Goal: Task Accomplishment & Management: Manage account settings

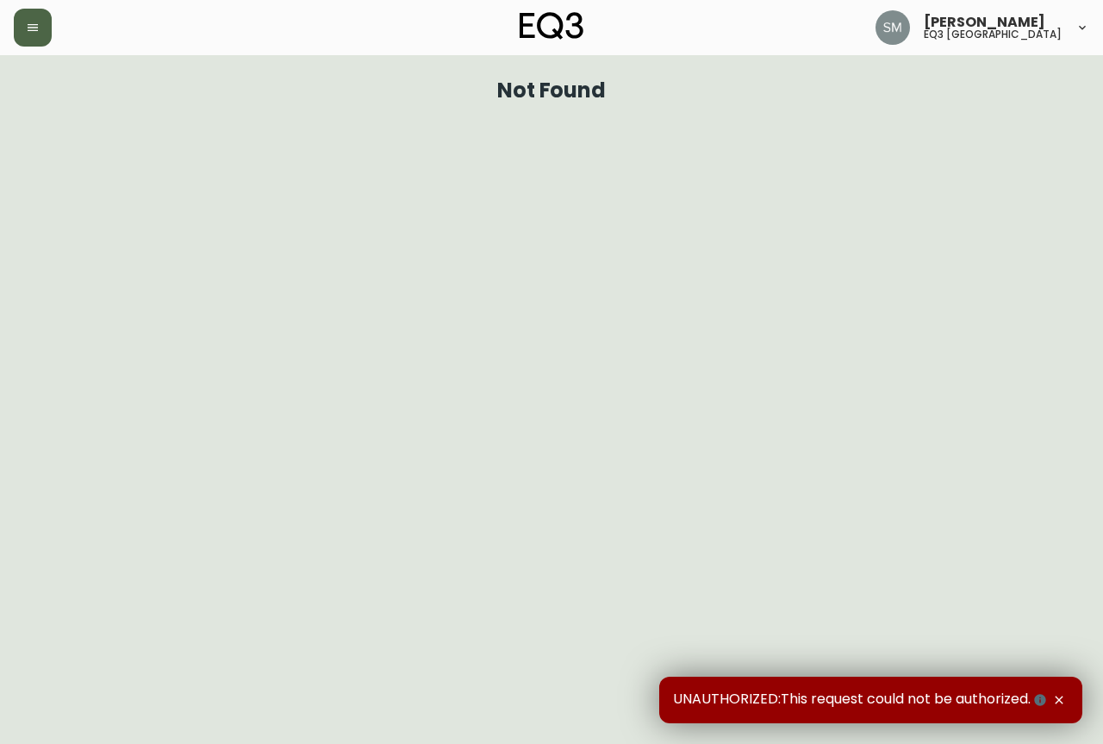
click at [41, 36] on button "button" at bounding box center [33, 28] width 38 height 38
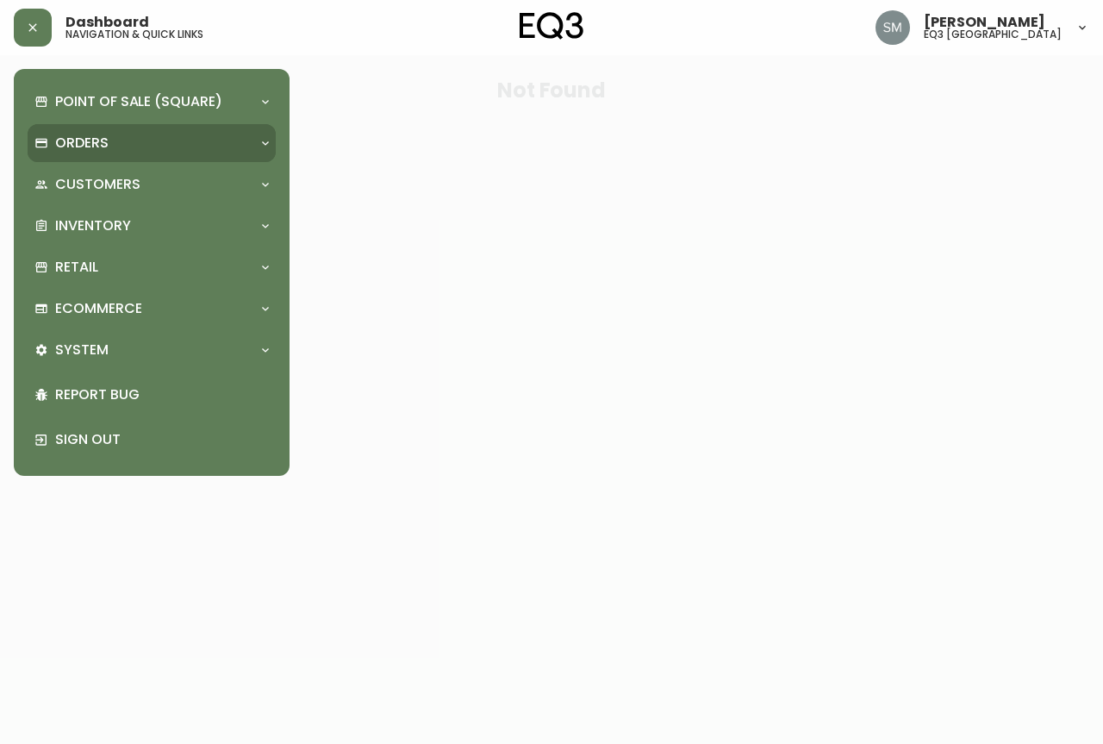
click at [165, 134] on div "Orders" at bounding box center [142, 143] width 217 height 19
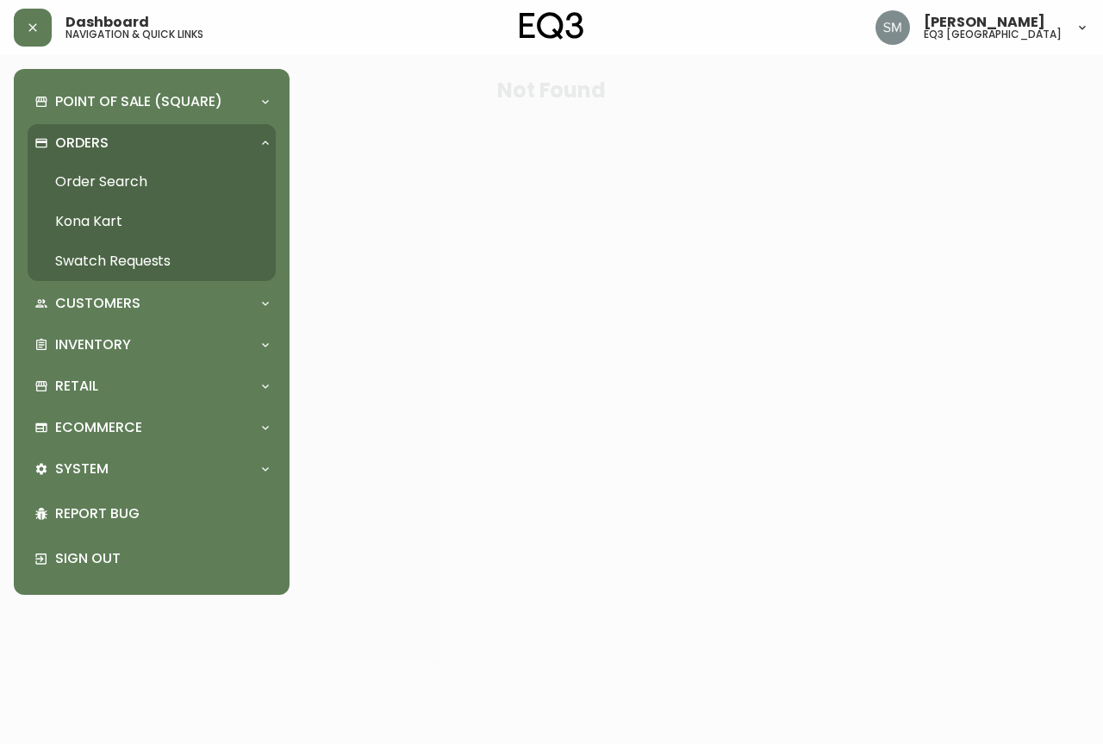
click at [158, 184] on link "Order Search" at bounding box center [152, 182] width 248 height 40
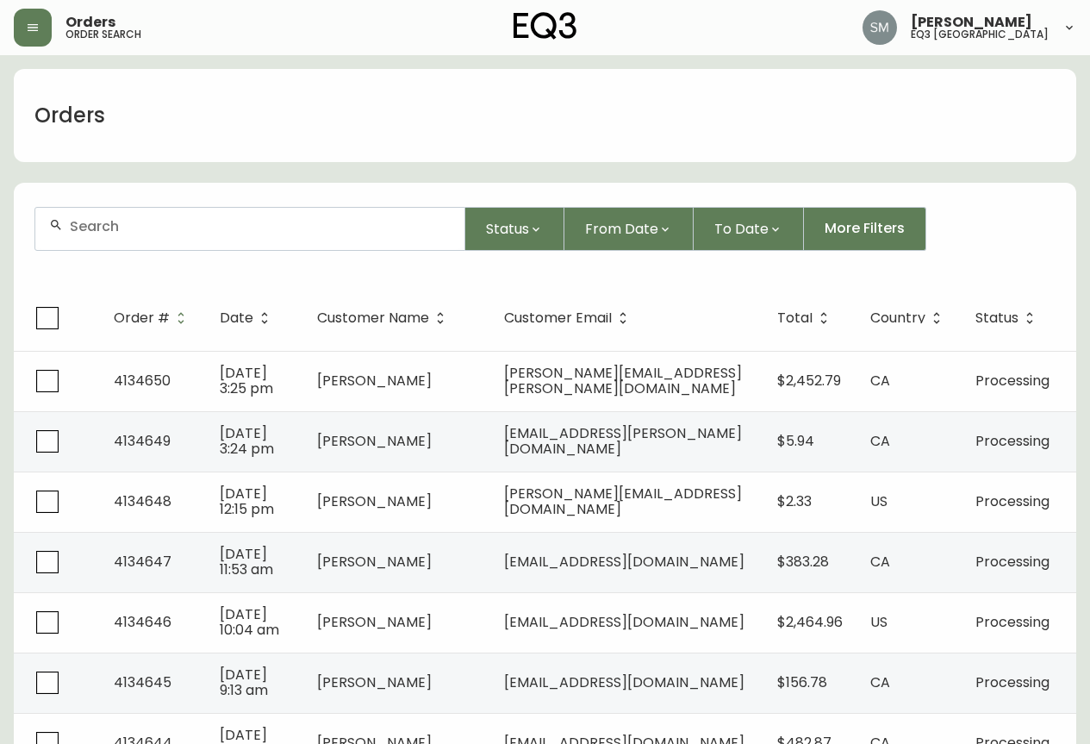
click at [404, 229] on input "text" at bounding box center [260, 226] width 381 height 16
paste input "[EMAIL_ADDRESS][DOMAIN_NAME]"
type input "[EMAIL_ADDRESS][DOMAIN_NAME]"
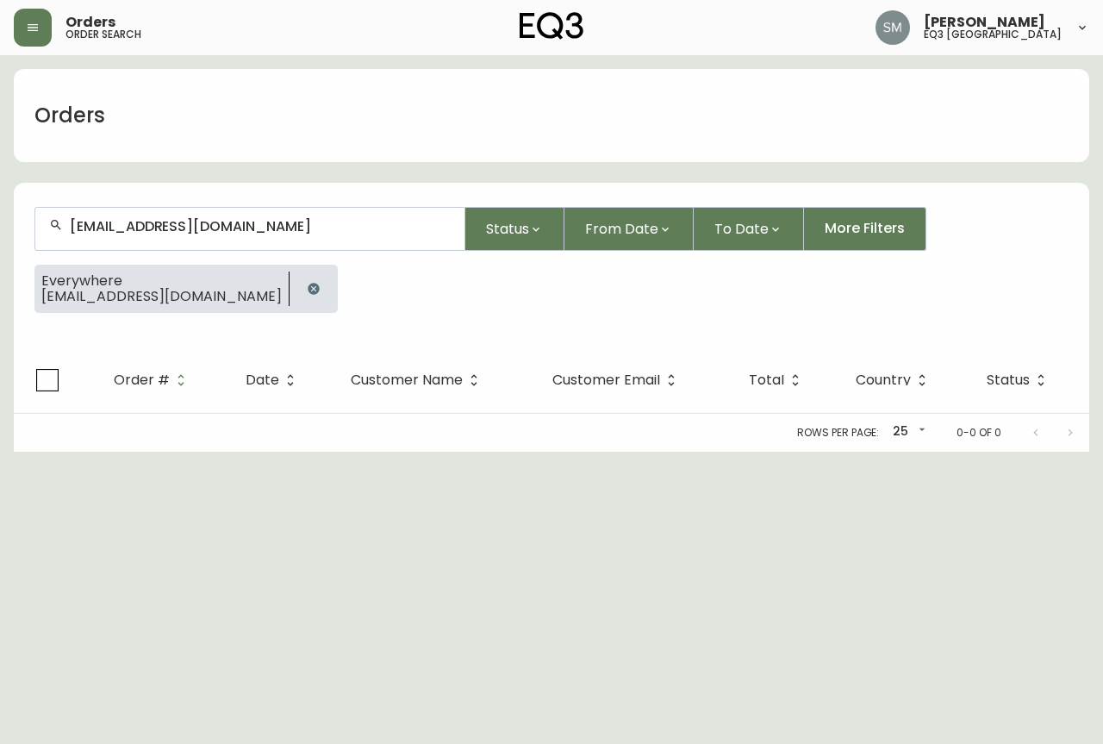
drag, startPoint x: 387, startPoint y: 245, endPoint x: 0, endPoint y: 215, distance: 388.2
click at [0, 215] on main "Orders [EMAIL_ADDRESS][DOMAIN_NAME] Status From Date To Date More Filters Every…" at bounding box center [551, 253] width 1103 height 396
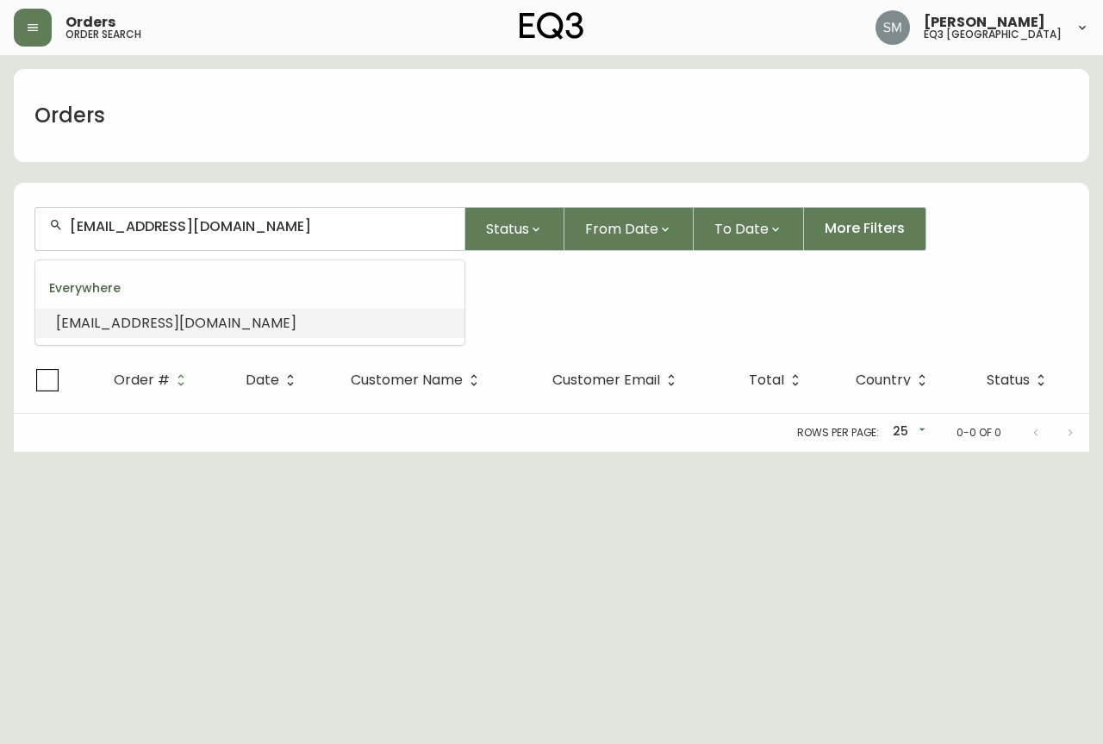
drag, startPoint x: 290, startPoint y: 224, endPoint x: 0, endPoint y: 229, distance: 289.6
click at [0, 229] on main "Orders [EMAIL_ADDRESS][DOMAIN_NAME] Status From Date To Date More Filters Every…" at bounding box center [551, 253] width 1103 height 396
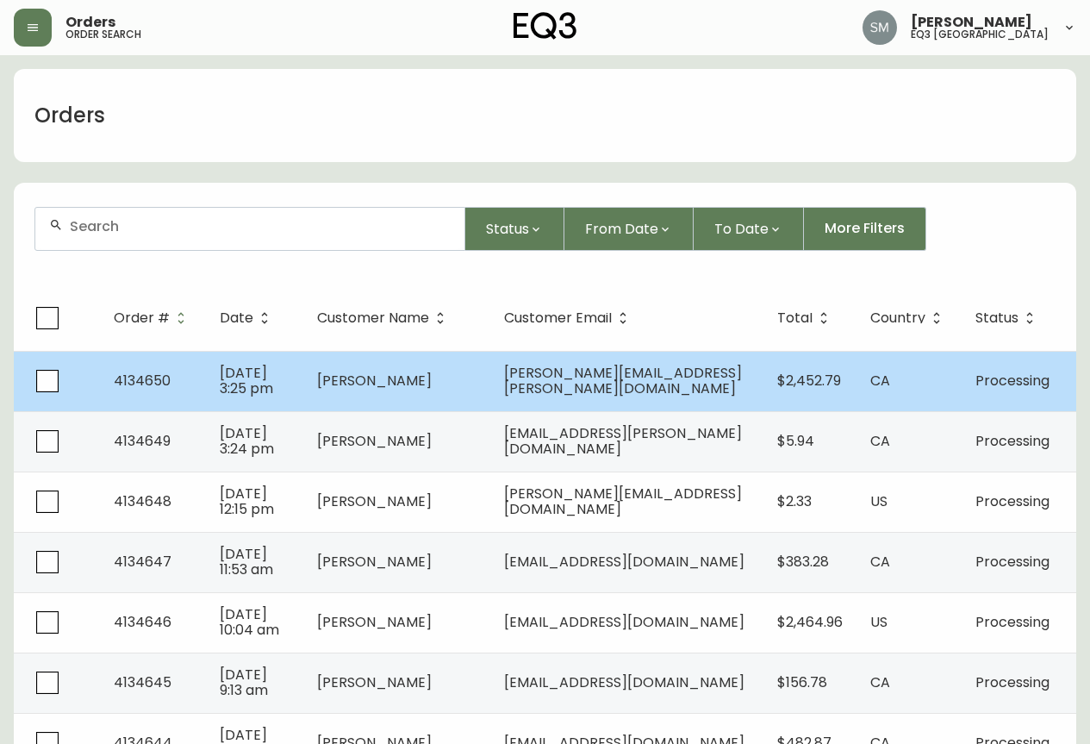
click at [571, 390] on td "[PERSON_NAME][EMAIL_ADDRESS][PERSON_NAME][DOMAIN_NAME]" at bounding box center [626, 381] width 273 height 60
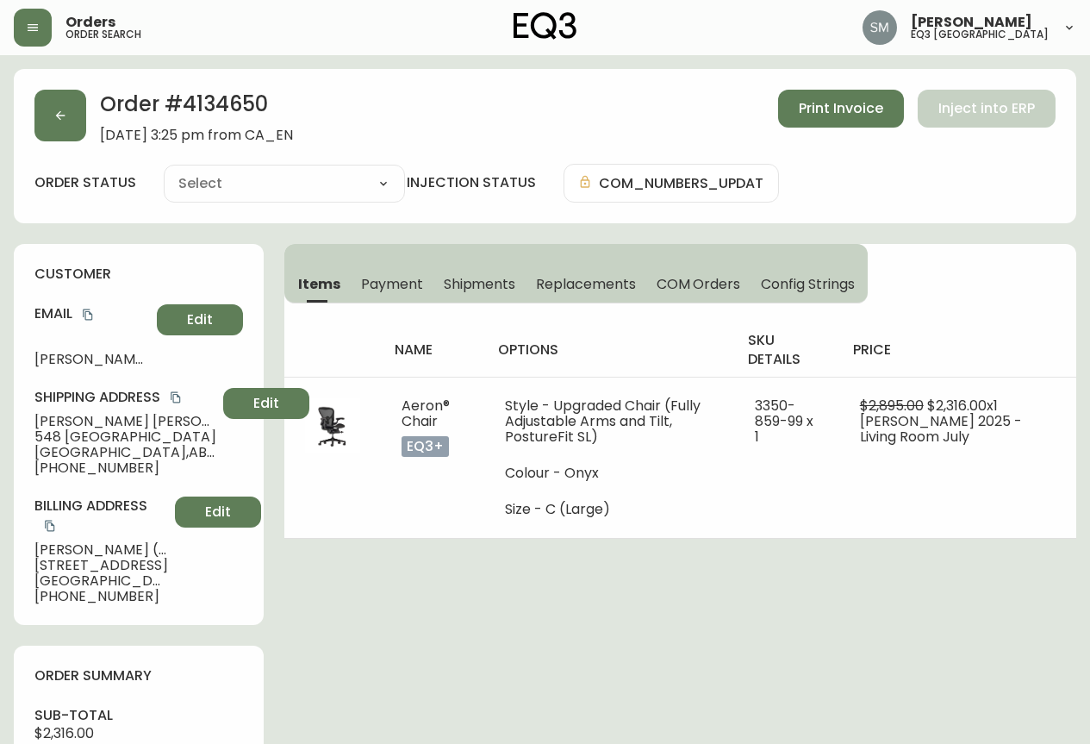
type input "Processing"
select select "PROCESSING"
click at [64, 109] on icon "button" at bounding box center [60, 116] width 14 height 14
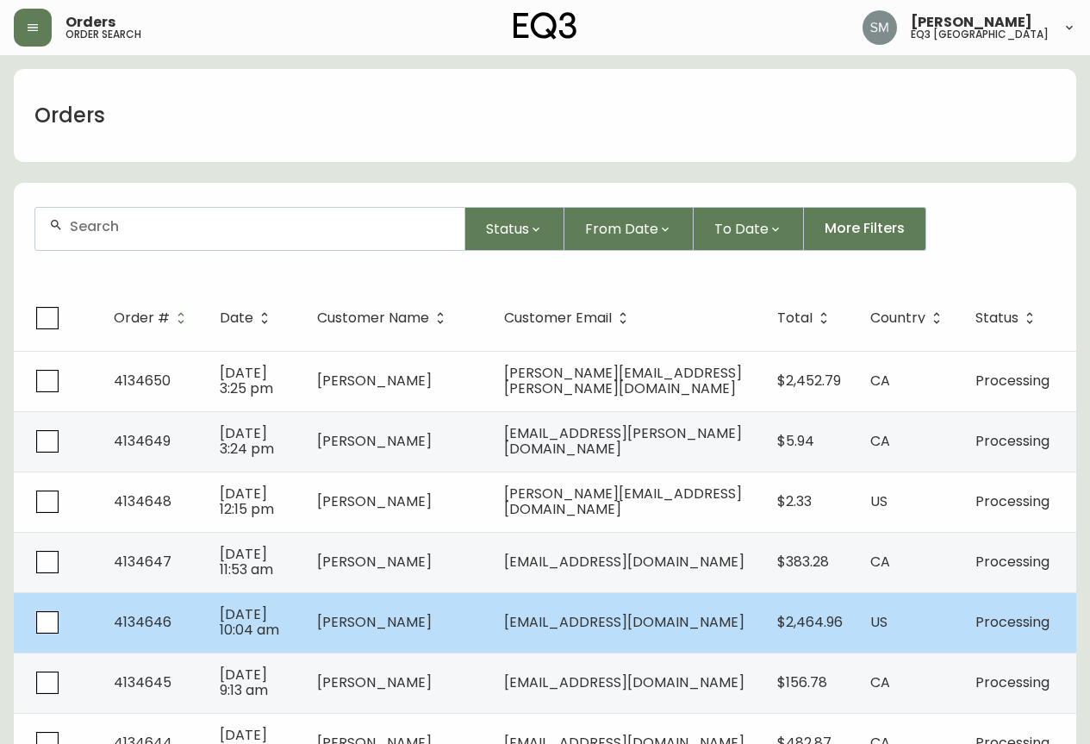
click at [450, 615] on td "[PERSON_NAME]" at bounding box center [396, 622] width 187 height 60
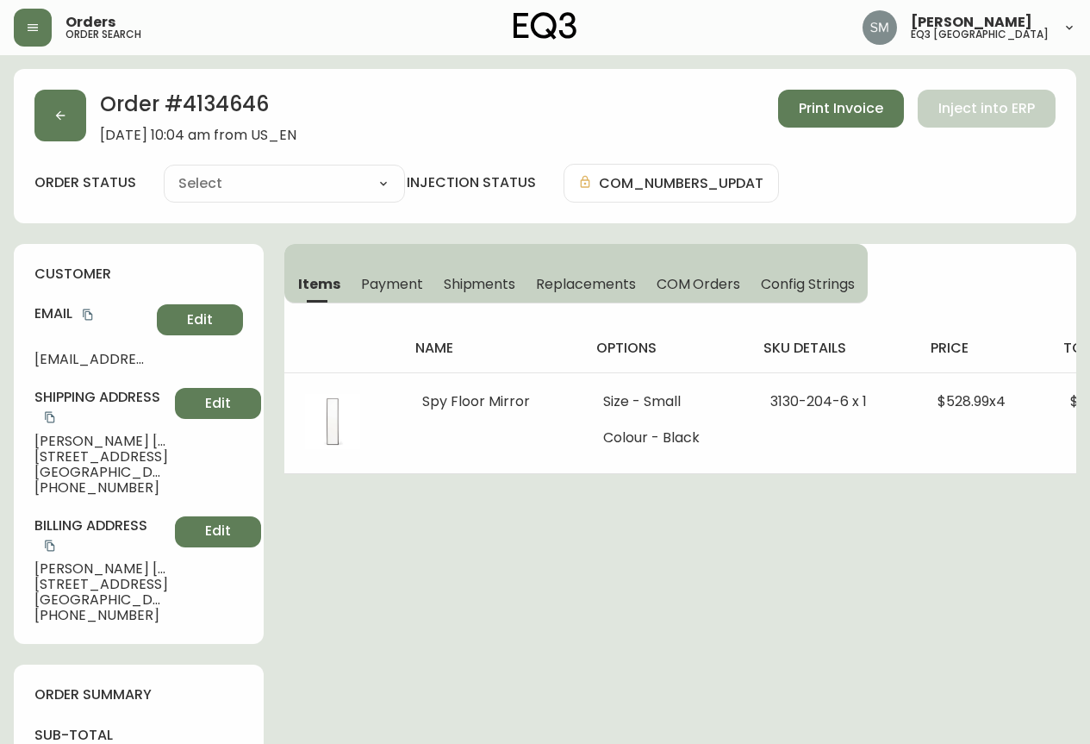
type input "Processing"
select select "PROCESSING"
click at [72, 109] on button "button" at bounding box center [60, 116] width 52 height 52
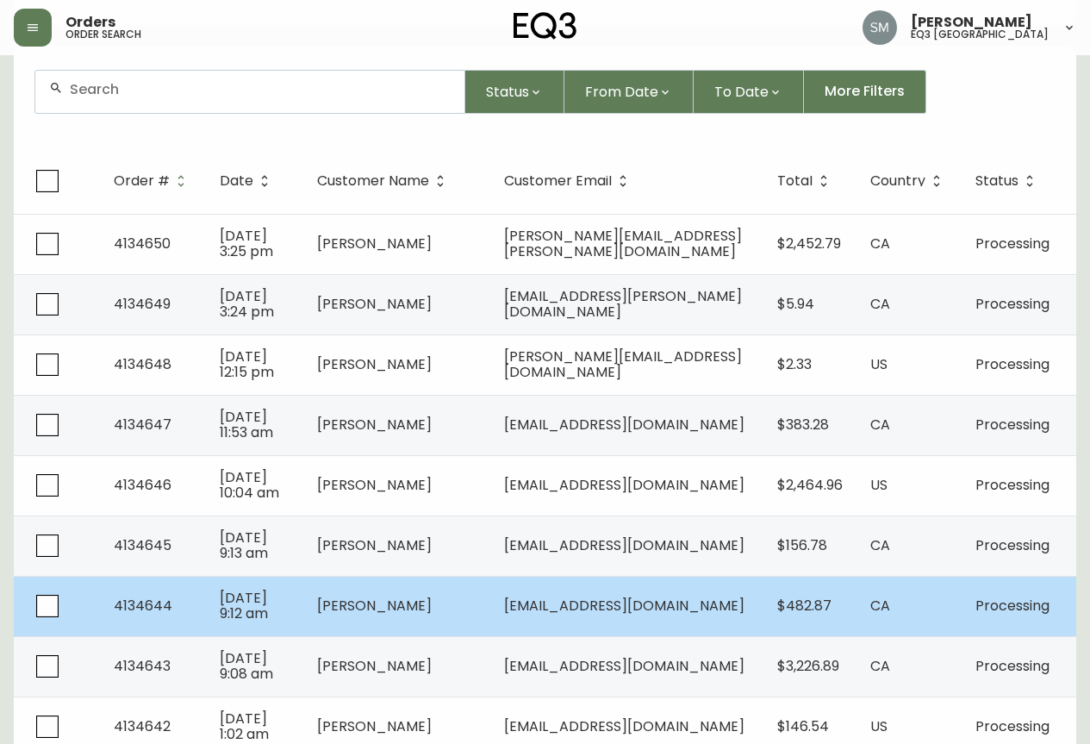
scroll to position [259, 0]
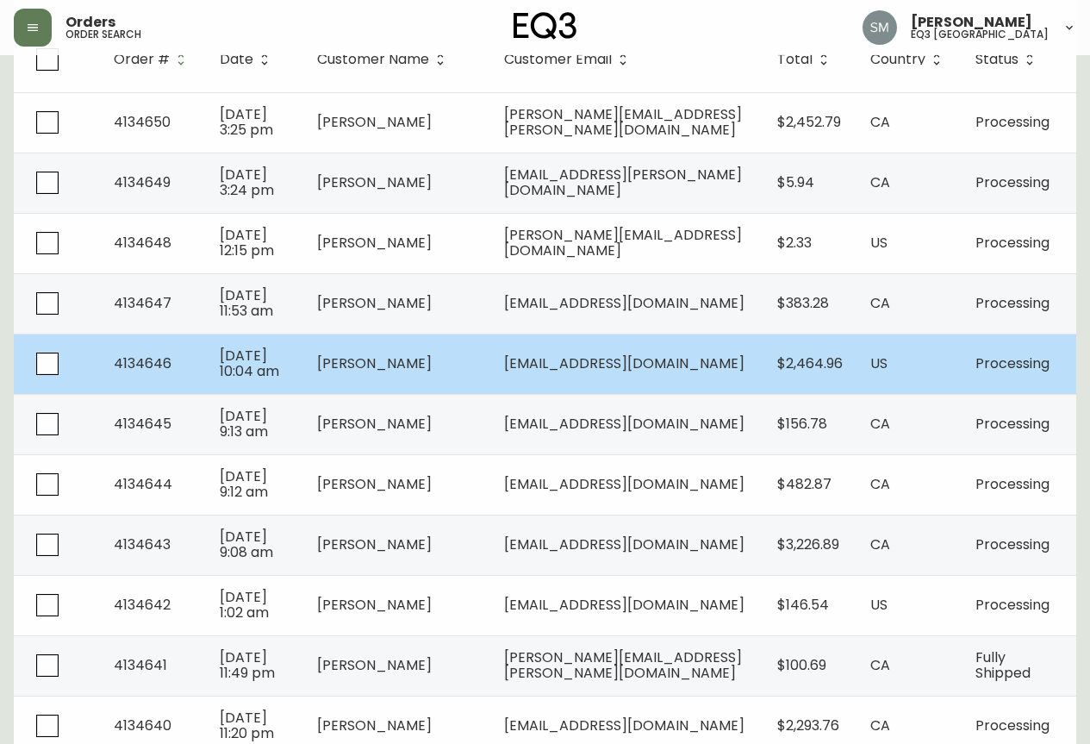
click at [468, 368] on td "[PERSON_NAME]" at bounding box center [396, 364] width 187 height 60
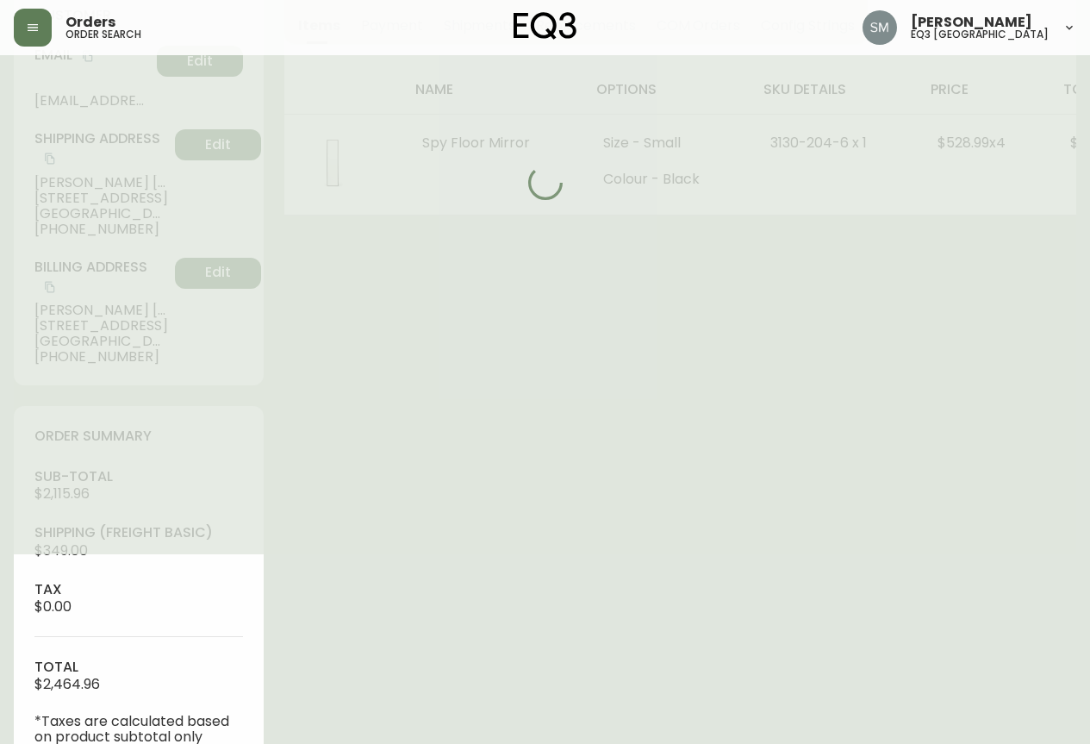
type input "Processing"
select select "PROCESSING"
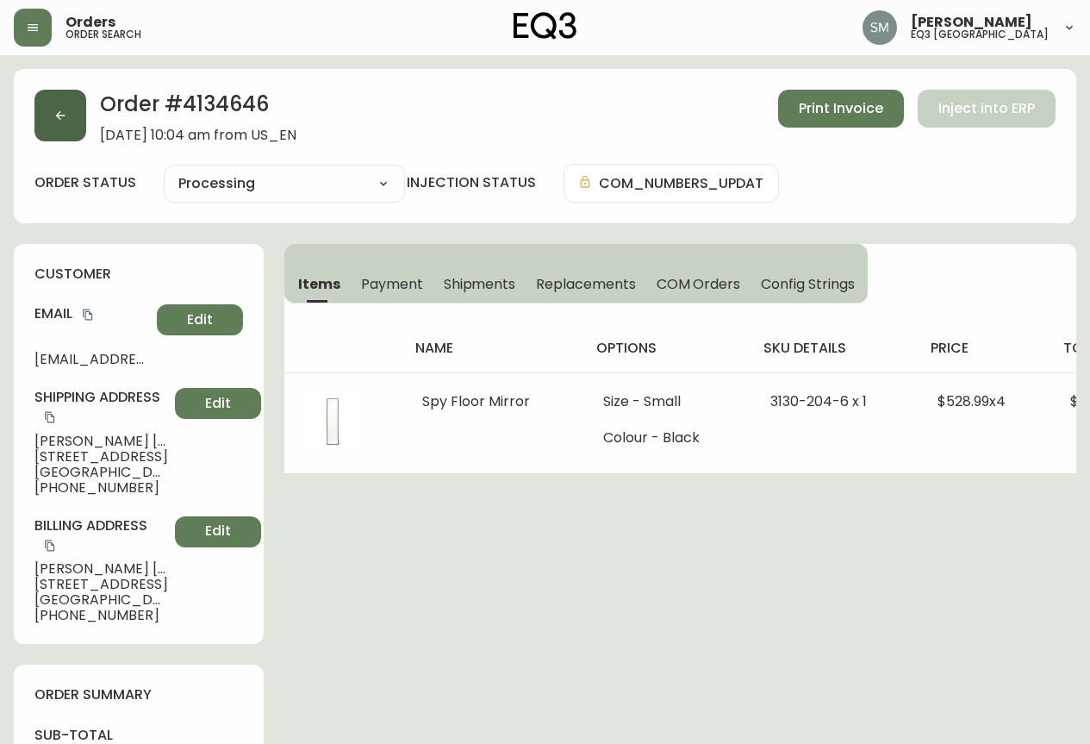
click at [71, 107] on button "button" at bounding box center [60, 116] width 52 height 52
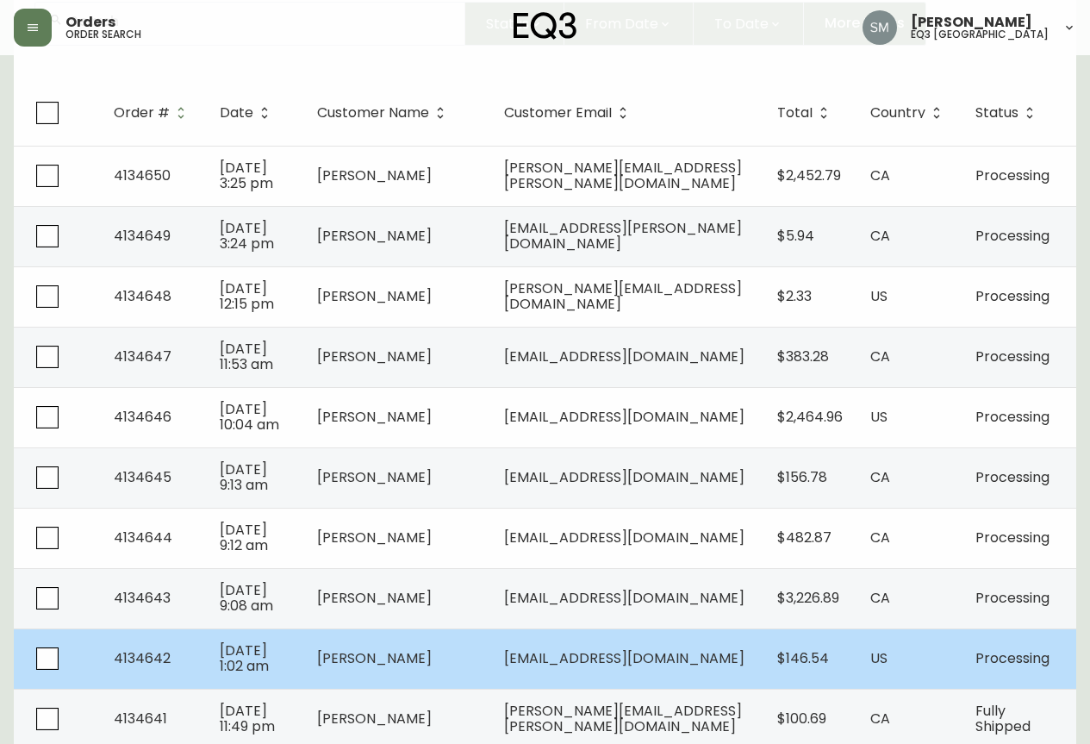
scroll to position [259, 0]
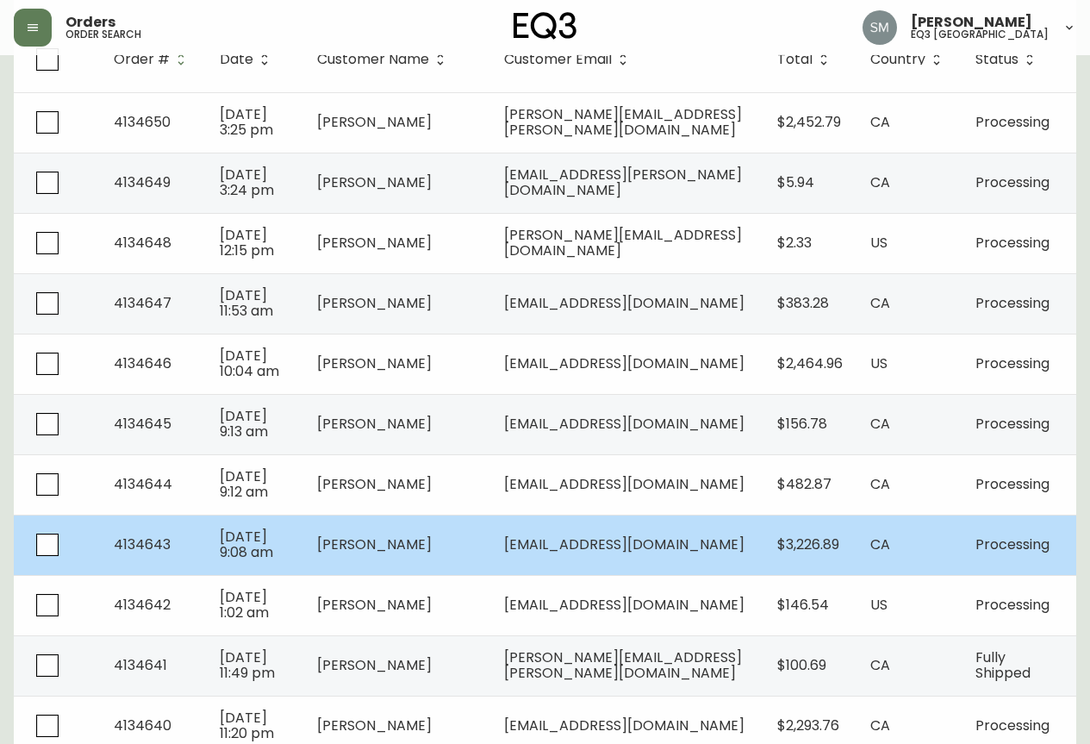
click at [634, 552] on span "[EMAIL_ADDRESS][DOMAIN_NAME]" at bounding box center [624, 544] width 240 height 20
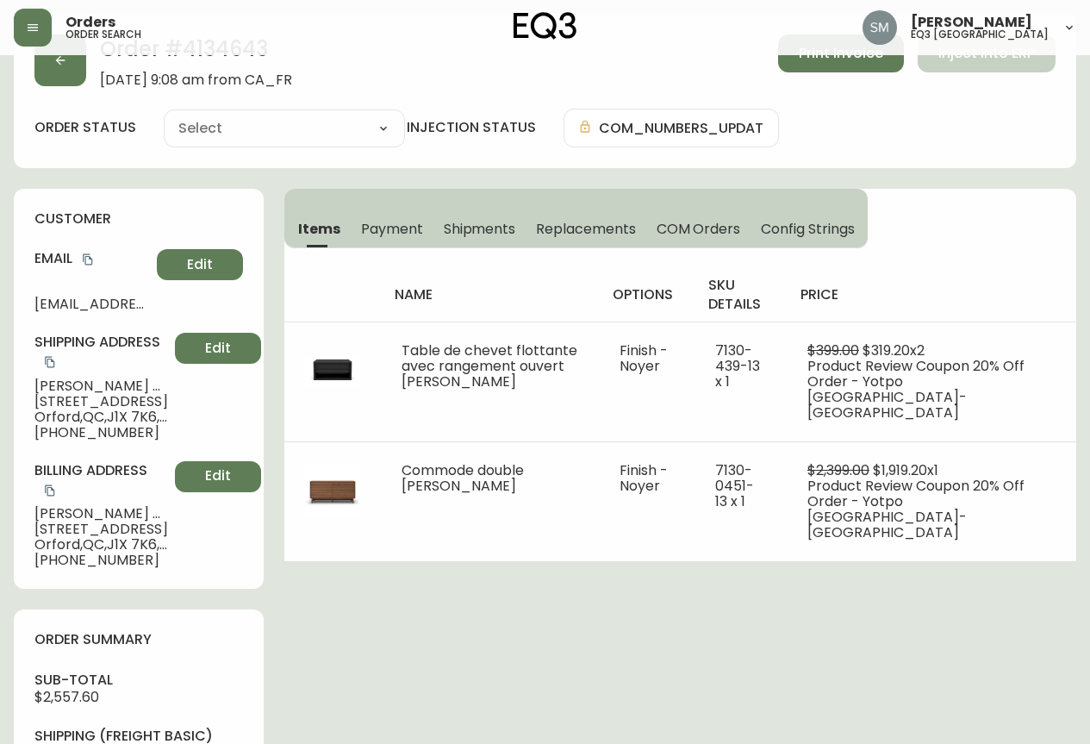
scroll to position [259, 0]
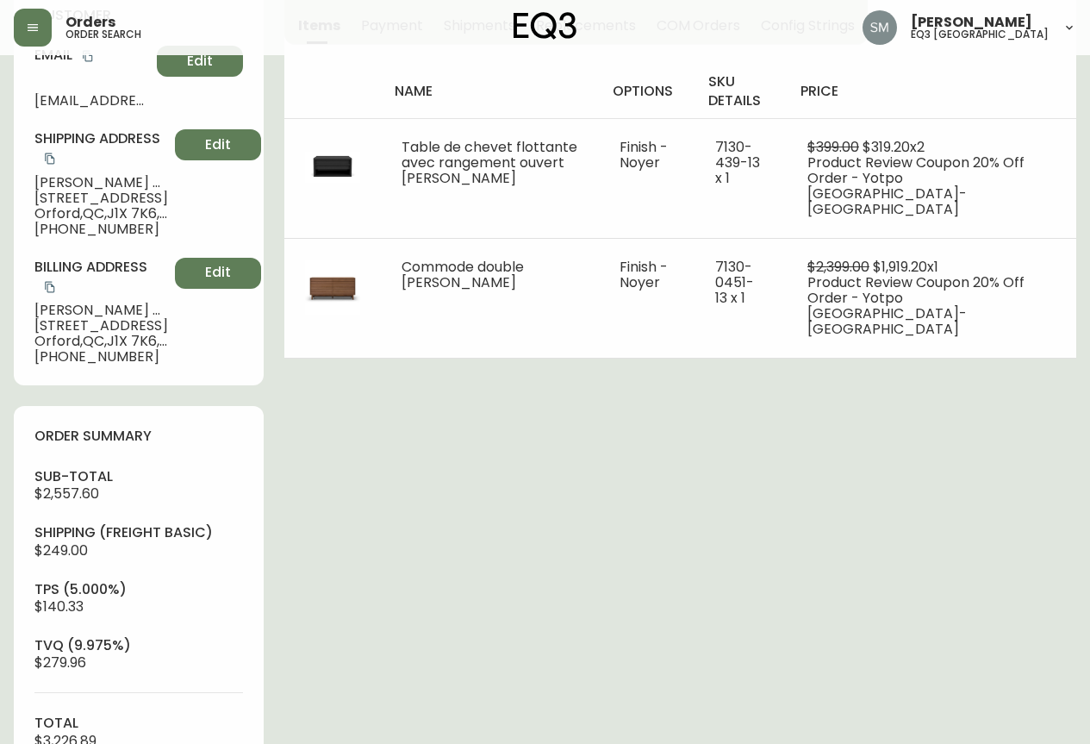
type input "Processing"
select select "PROCESSING"
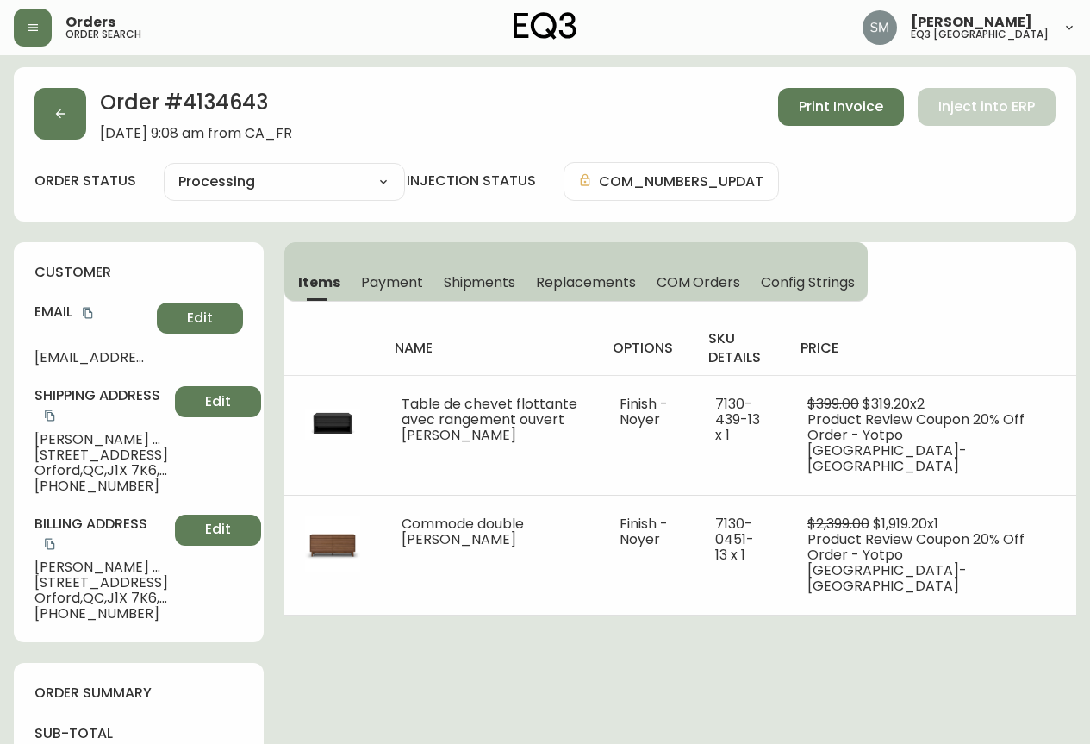
scroll to position [0, 0]
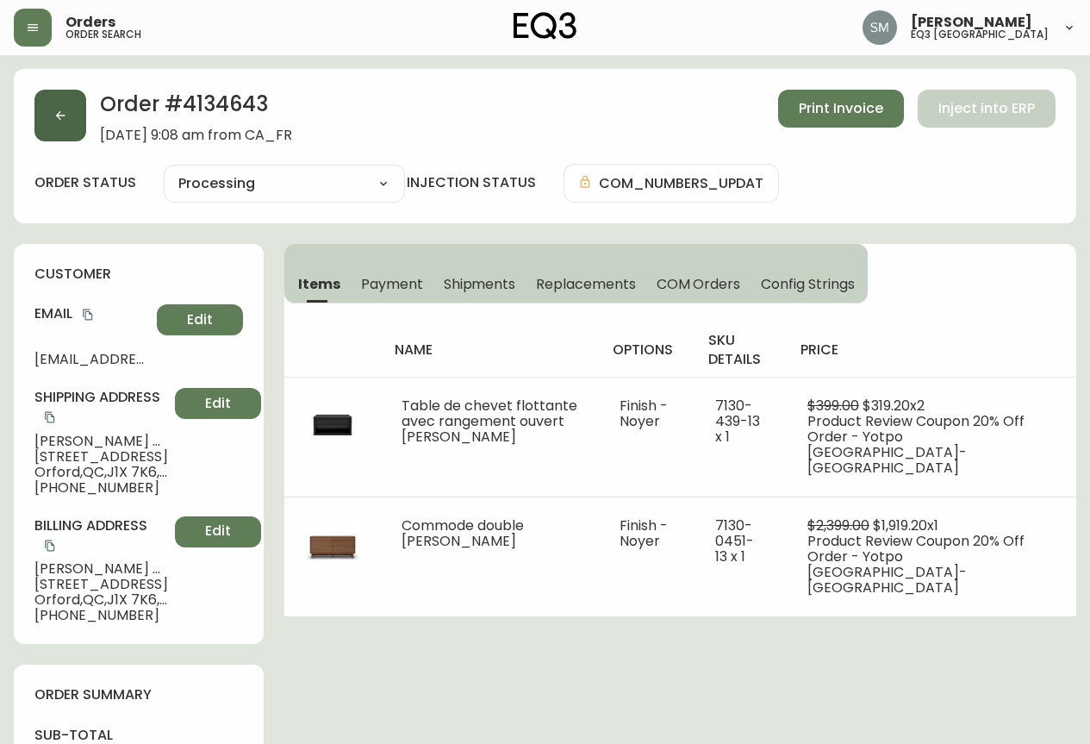
click at [52, 113] on button "button" at bounding box center [60, 116] width 52 height 52
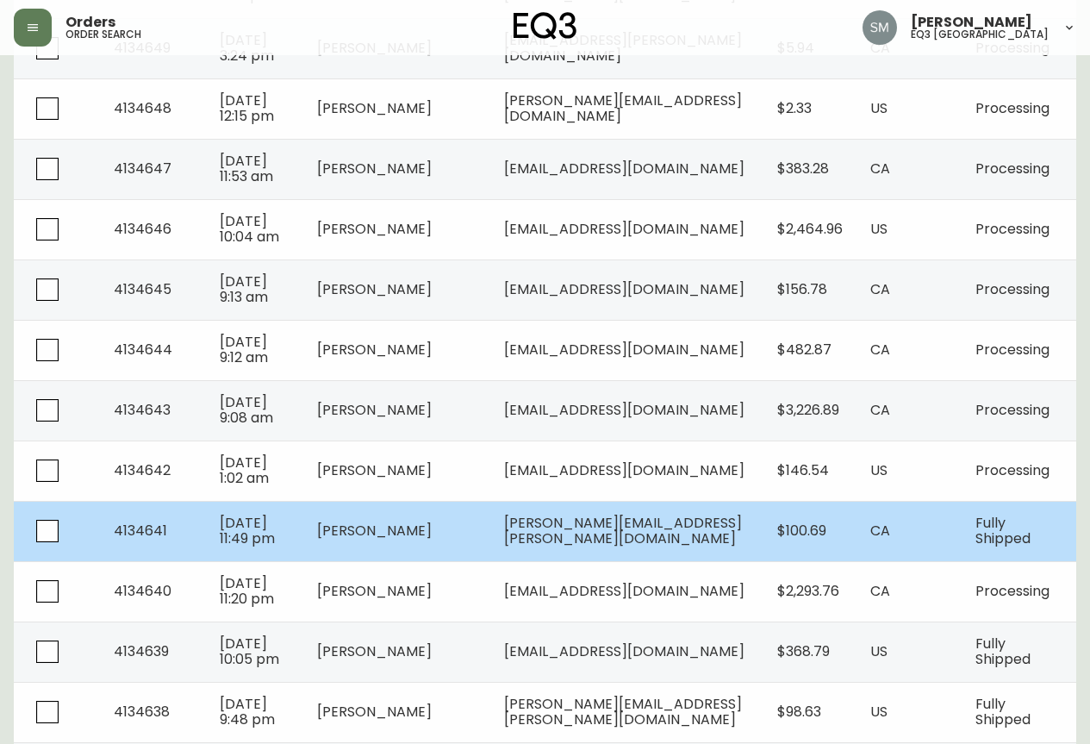
scroll to position [431, 0]
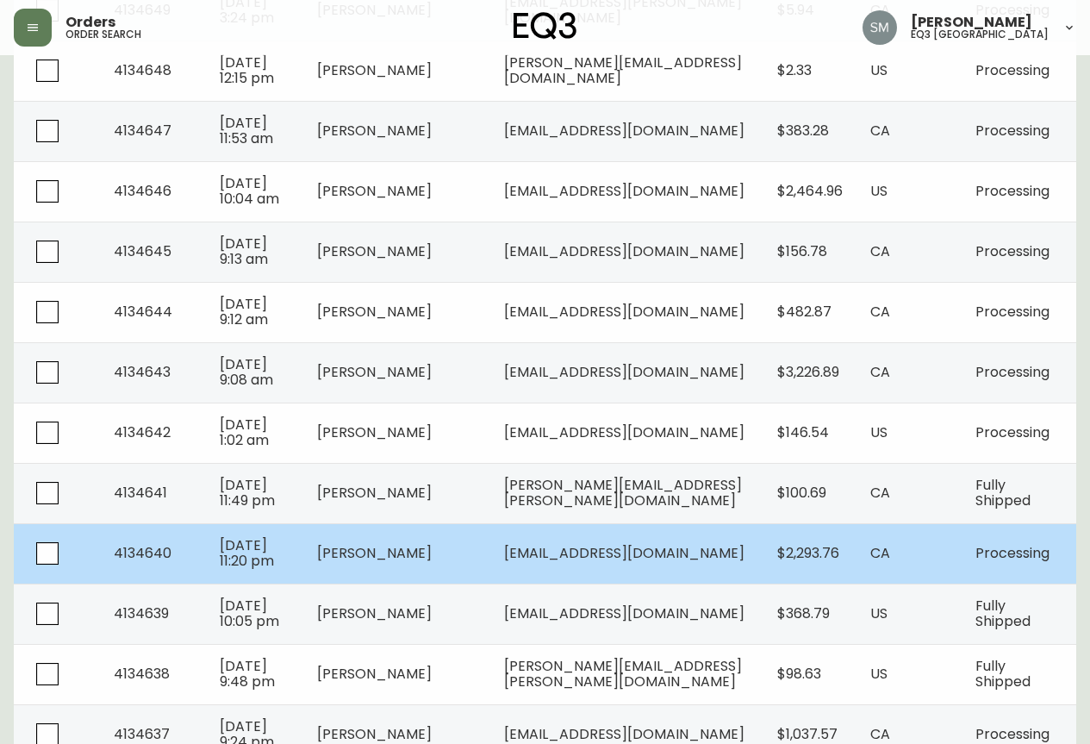
click at [590, 558] on span "[EMAIL_ADDRESS][DOMAIN_NAME]" at bounding box center [624, 553] width 240 height 20
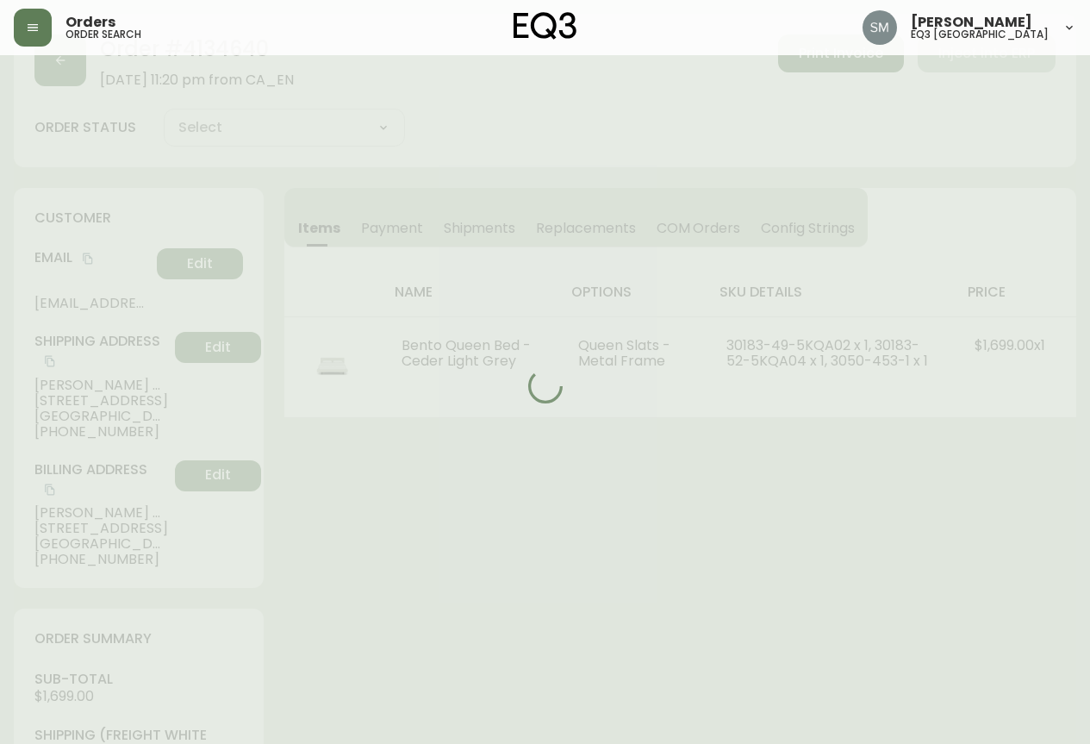
scroll to position [431, 0]
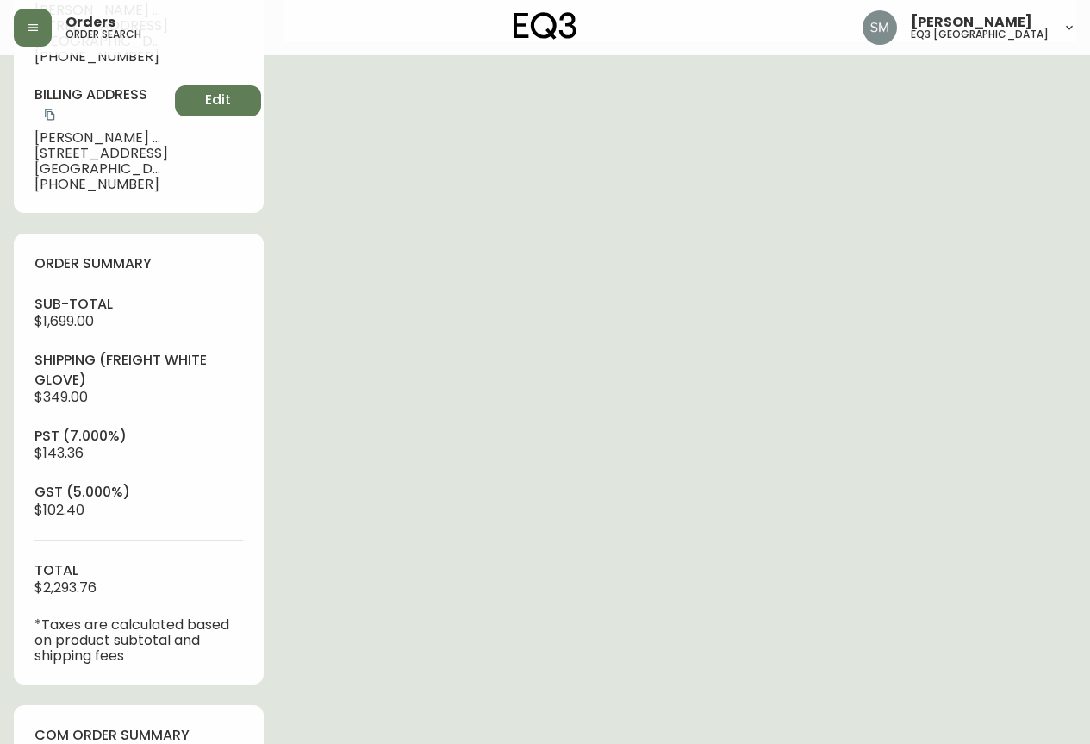
type input "Processing"
select select "PROCESSING"
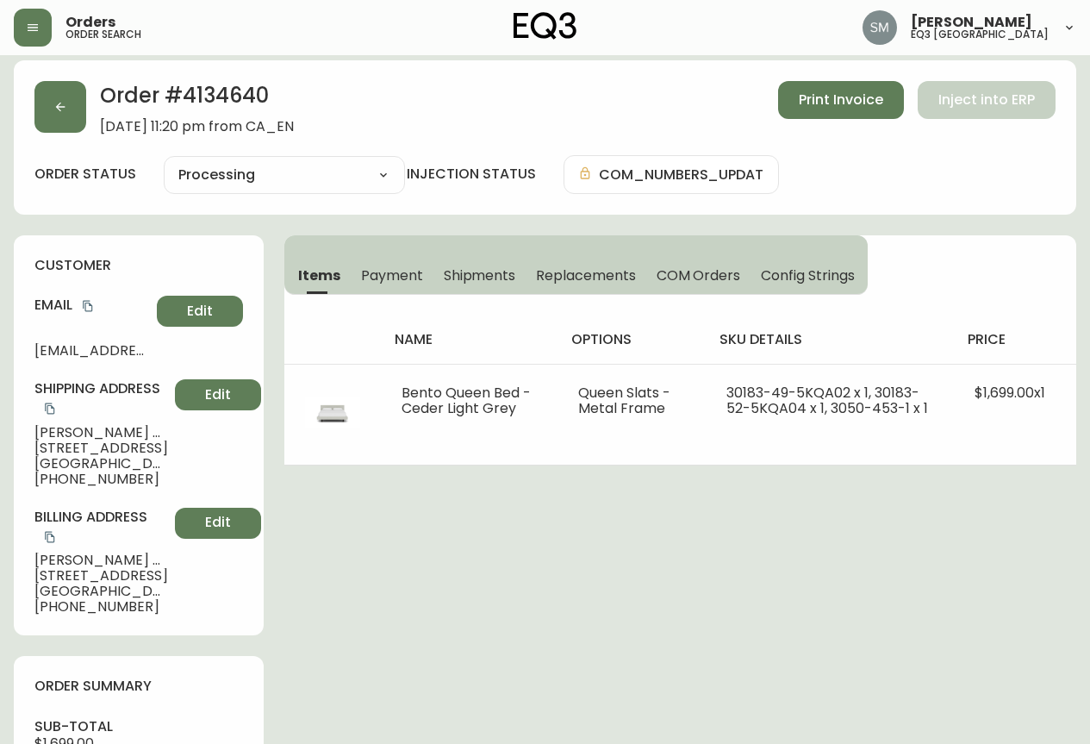
scroll to position [0, 0]
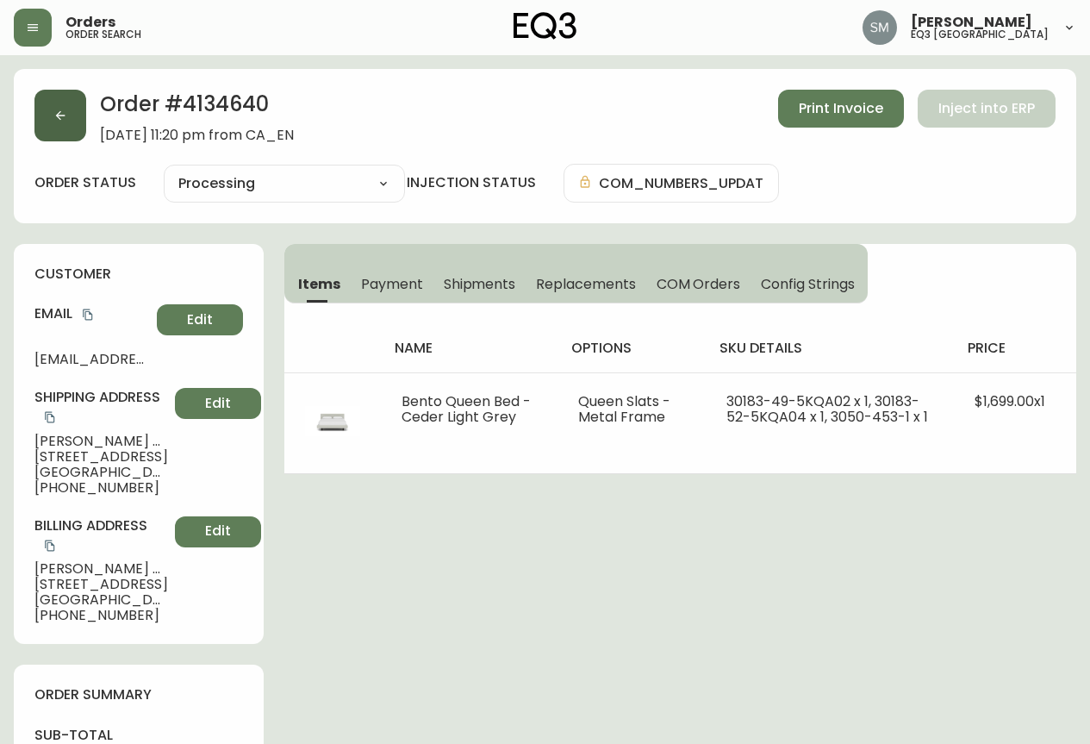
click at [69, 107] on button "button" at bounding box center [60, 116] width 52 height 52
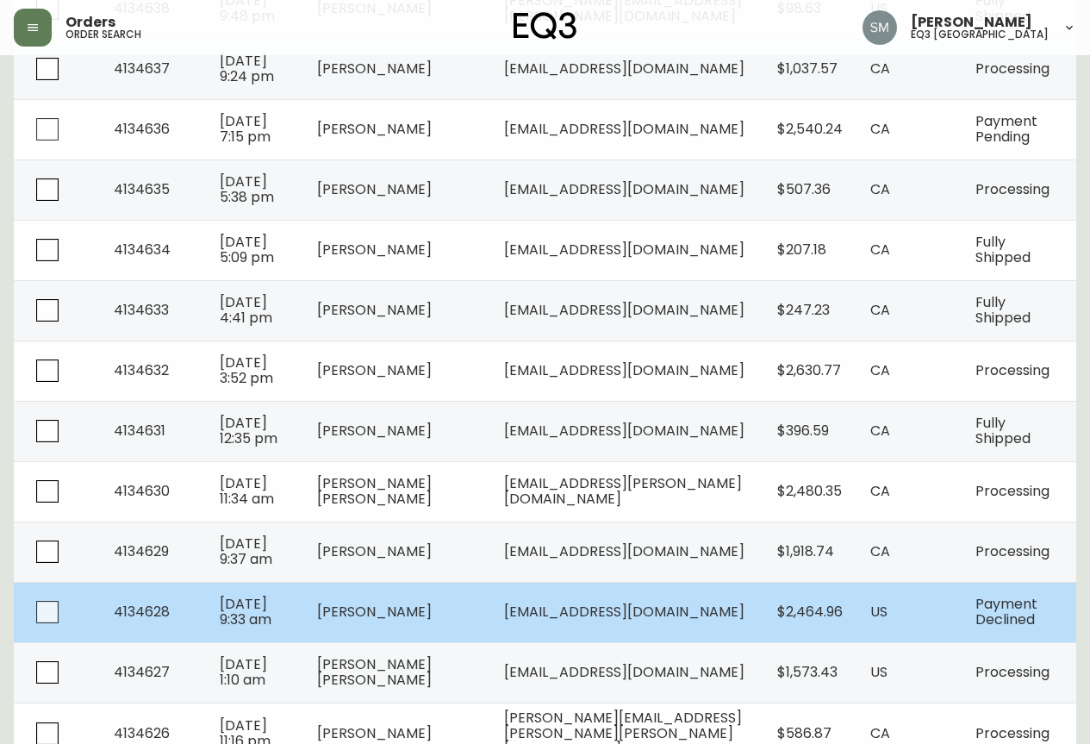
scroll to position [1120, 0]
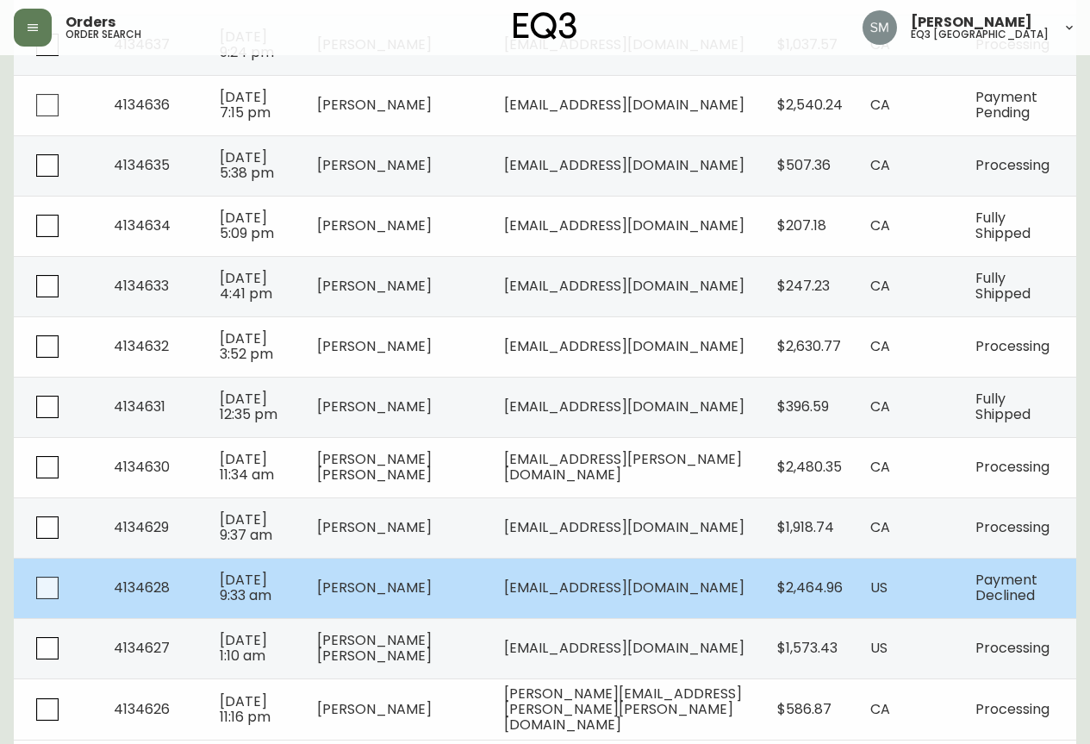
click at [452, 601] on td "[PERSON_NAME]" at bounding box center [396, 588] width 187 height 60
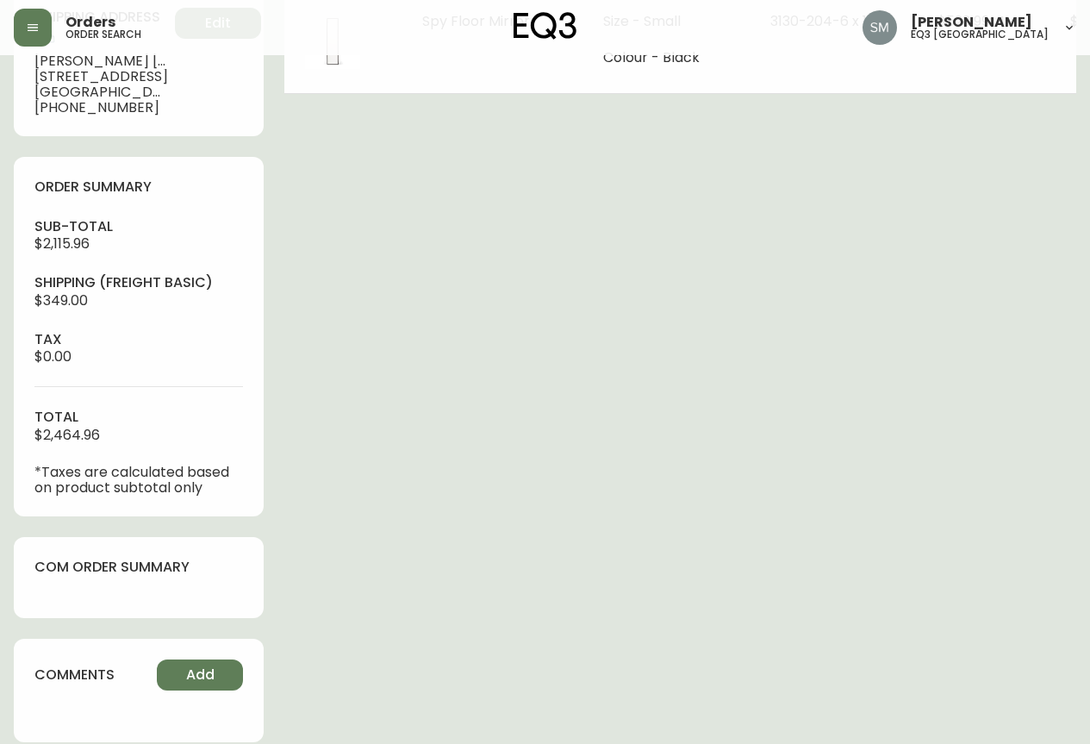
type input "Payment Declined"
select select "PAYMENT_DECLINED"
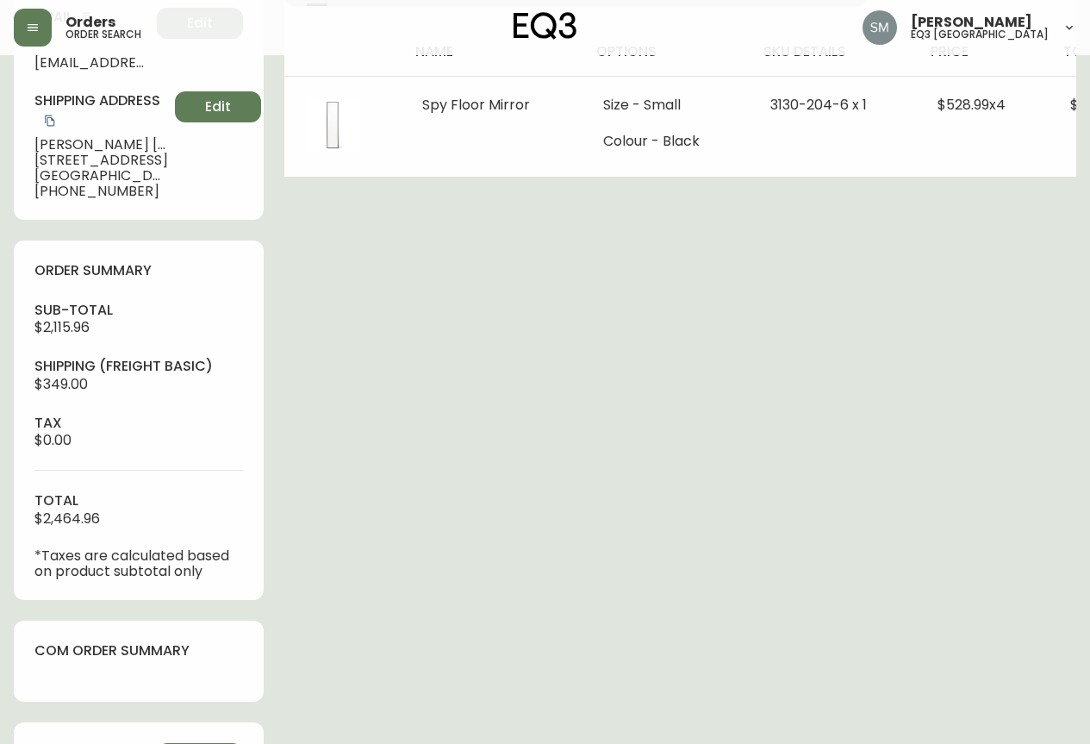
scroll to position [35, 0]
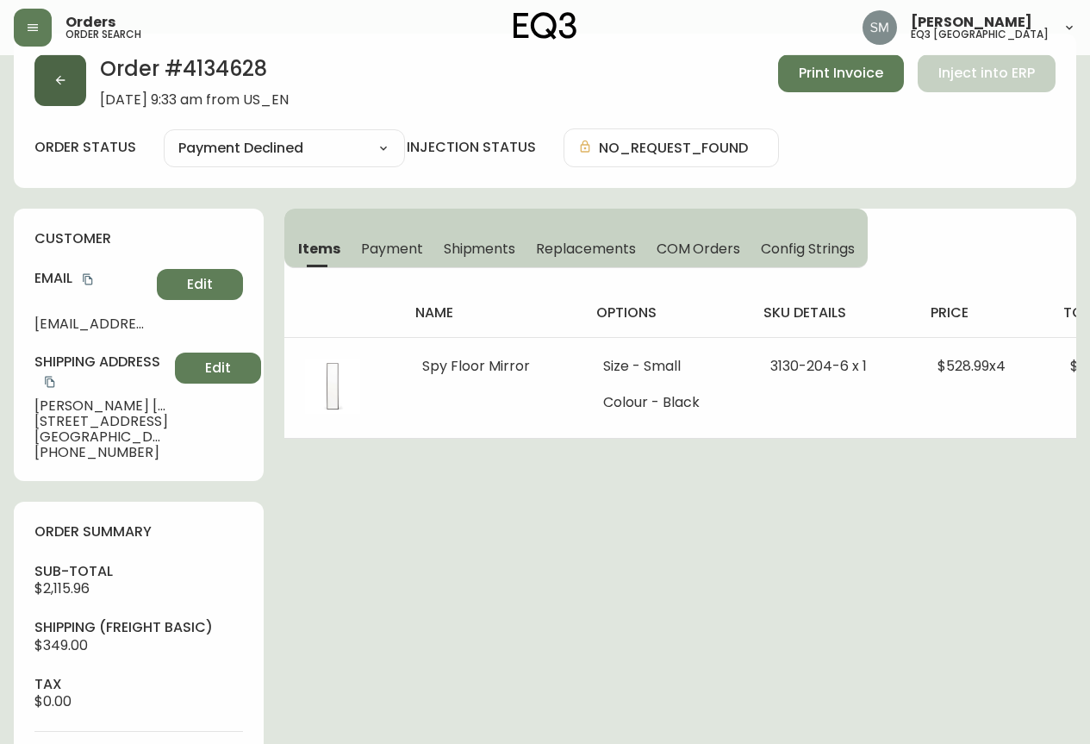
click at [68, 67] on button "button" at bounding box center [60, 80] width 52 height 52
